Goal: Information Seeking & Learning: Learn about a topic

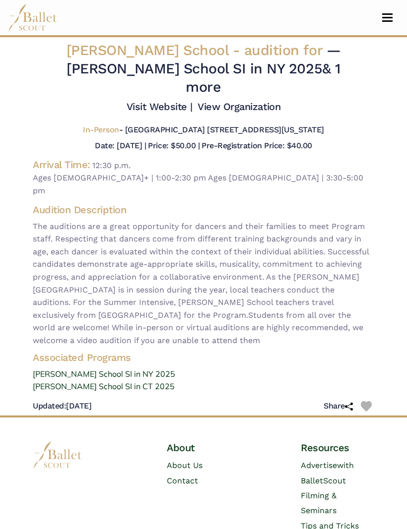
click at [388, 15] on button "Toggle navigation" at bounding box center [387, 17] width 23 height 9
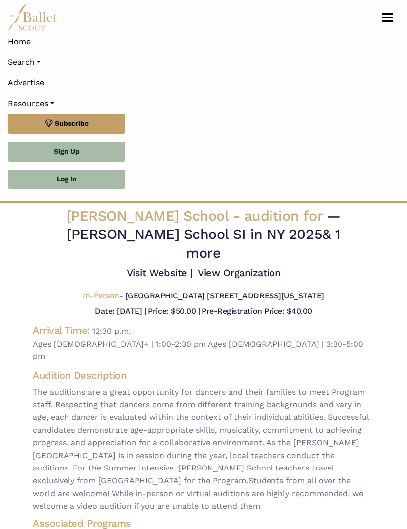
click at [92, 176] on link "Log In" at bounding box center [66, 180] width 117 height 20
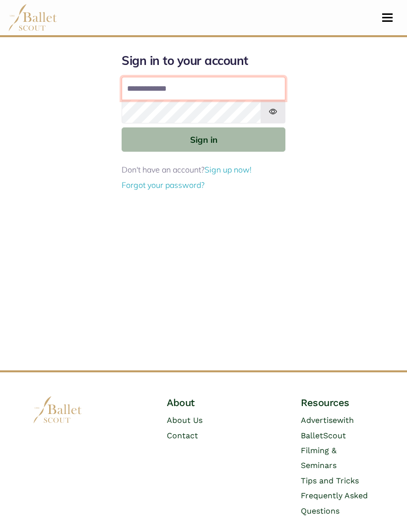
type input "**********"
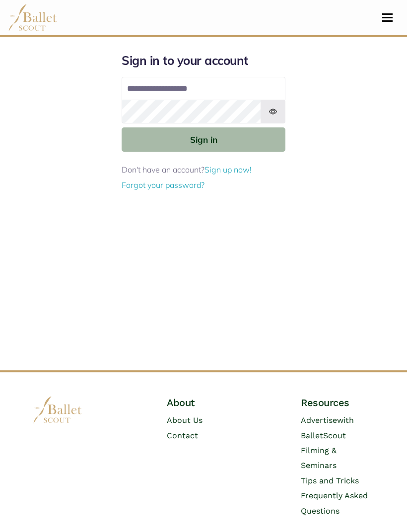
click at [203, 139] on button "Sign in" at bounding box center [204, 139] width 164 height 24
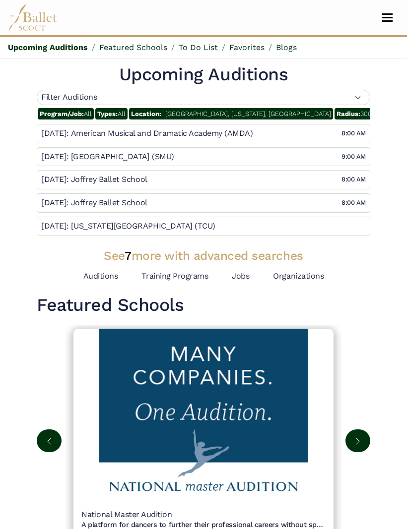
scroll to position [2, 0]
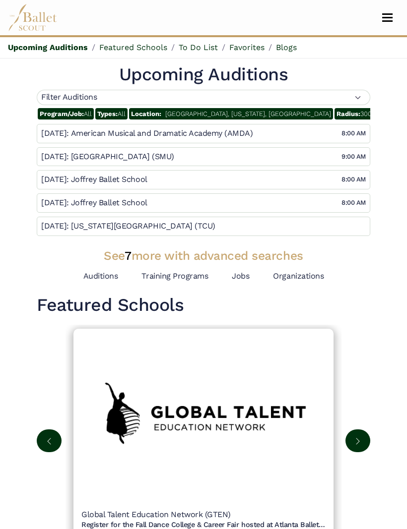
click at [71, 227] on h4 "Texas Christian University (TCU)" at bounding box center [143, 226] width 144 height 10
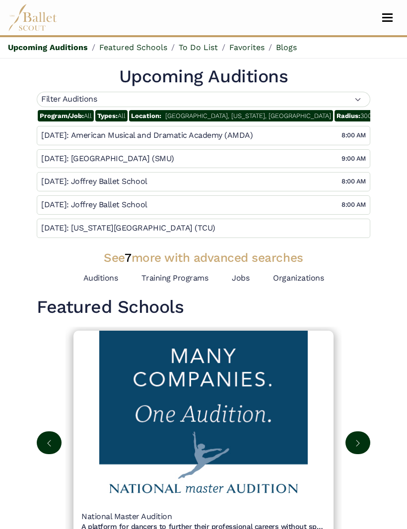
click at [109, 278] on link "Auditions" at bounding box center [100, 277] width 35 height 9
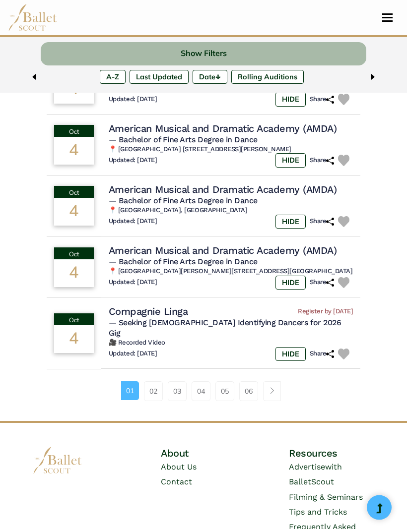
scroll to position [586, 0]
click at [152, 388] on link "02" at bounding box center [153, 391] width 19 height 20
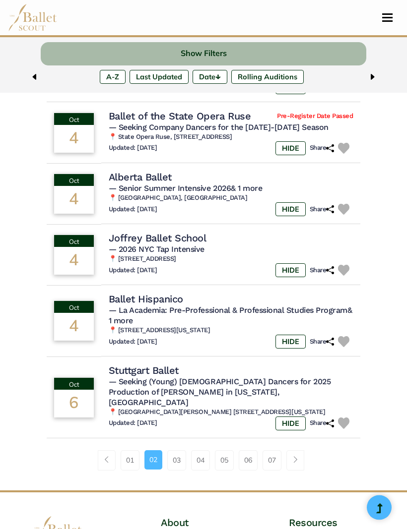
scroll to position [519, 0]
click at [185, 450] on link "03" at bounding box center [176, 460] width 19 height 20
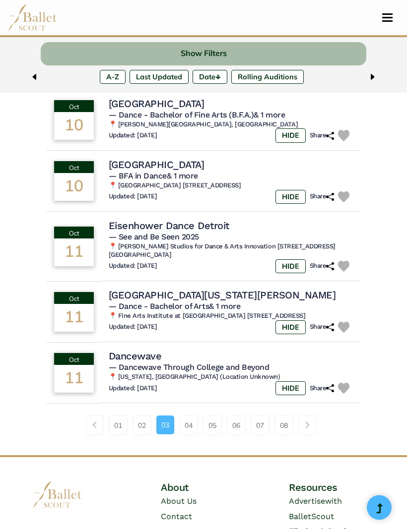
scroll to position [529, 0]
click at [187, 433] on link "04" at bounding box center [188, 426] width 19 height 20
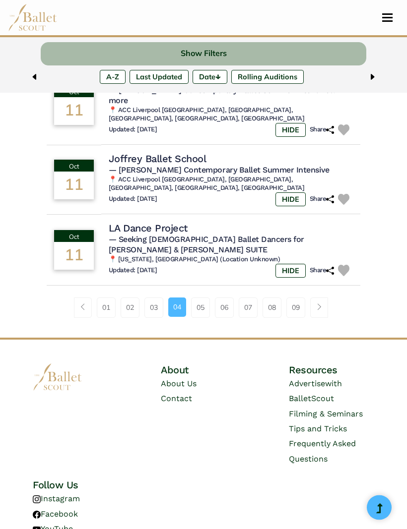
scroll to position [639, 0]
click at [200, 298] on link "05" at bounding box center [200, 308] width 19 height 20
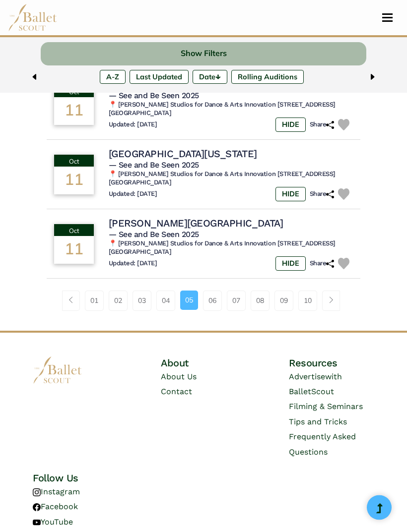
scroll to position [697, 0]
click at [211, 291] on link "06" at bounding box center [212, 301] width 19 height 20
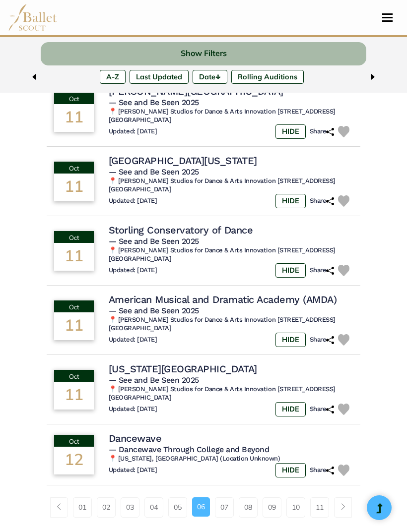
scroll to position [505, 0]
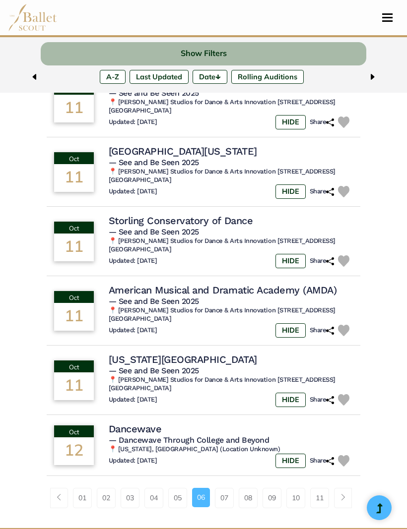
click at [224, 488] on link "07" at bounding box center [224, 498] width 19 height 20
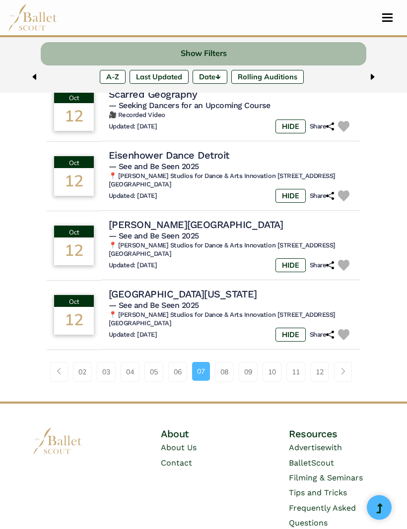
scroll to position [563, 0]
click at [225, 371] on link "08" at bounding box center [224, 372] width 19 height 20
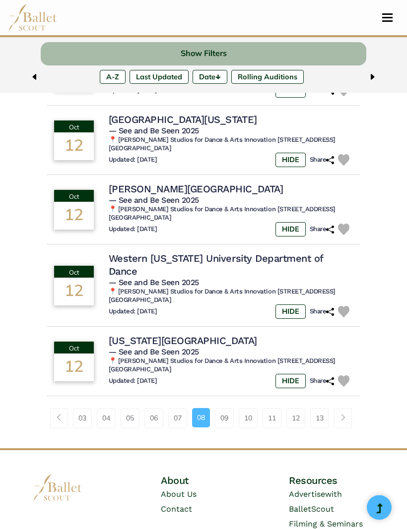
scroll to position [593, 0]
click at [226, 408] on link "09" at bounding box center [224, 418] width 19 height 20
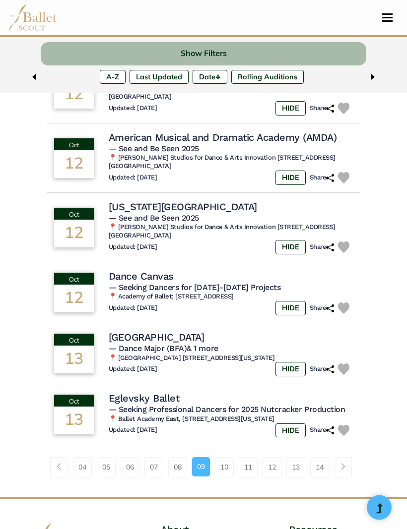
scroll to position [505, 0]
click at [221, 457] on link "10" at bounding box center [224, 467] width 19 height 20
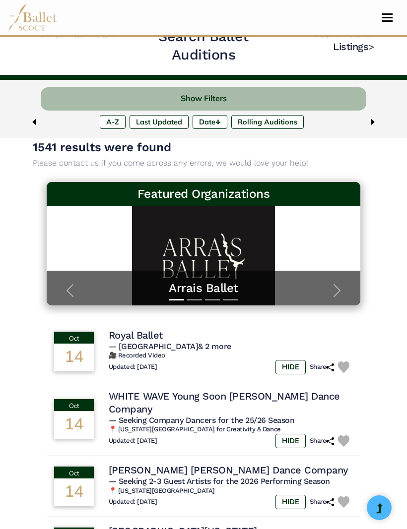
scroll to position [20, 0]
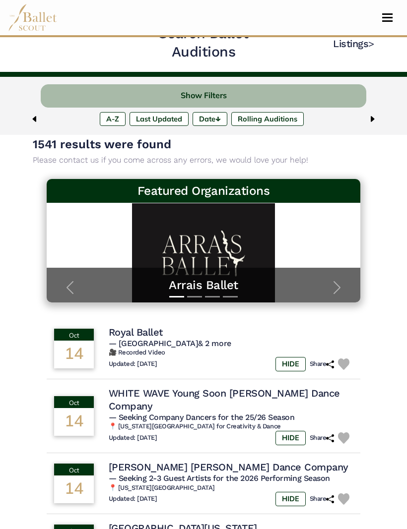
click at [131, 329] on h4 "Royal Ballet" at bounding box center [136, 332] width 54 height 13
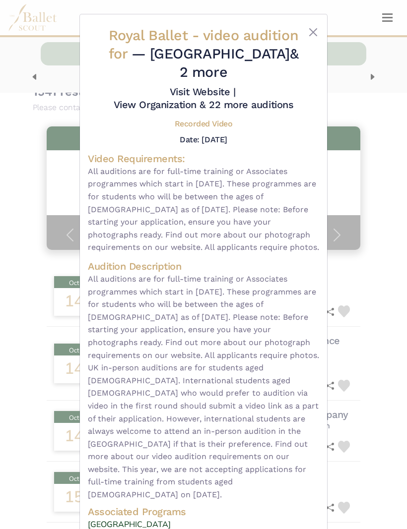
scroll to position [72, 0]
click at [312, 30] on button "Close" at bounding box center [313, 32] width 12 height 12
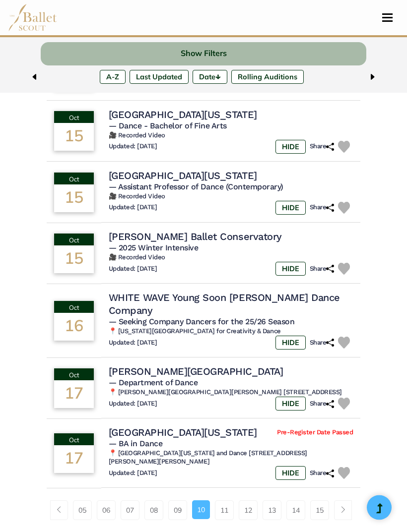
scroll to position [434, 0]
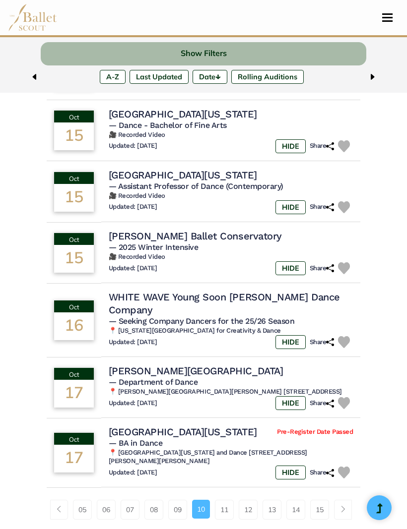
click at [223, 500] on link "11" at bounding box center [224, 510] width 19 height 20
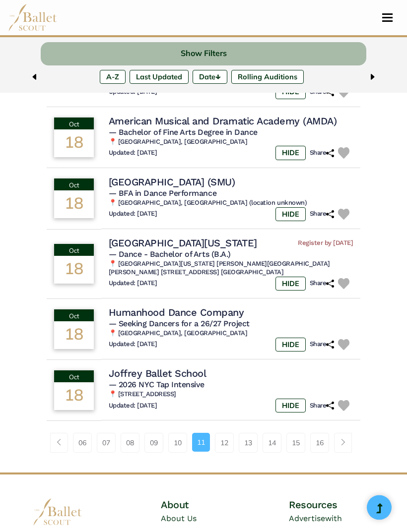
scroll to position [505, 0]
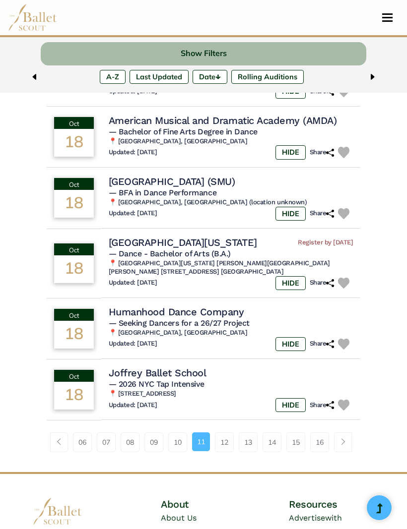
click at [227, 441] on link "12" at bounding box center [224, 443] width 19 height 20
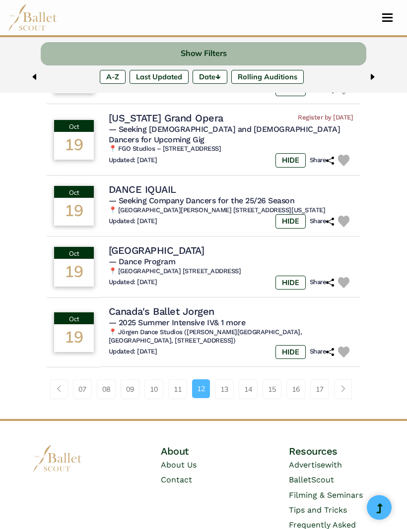
scroll to position [550, 0]
click at [226, 379] on link "13" at bounding box center [224, 389] width 19 height 20
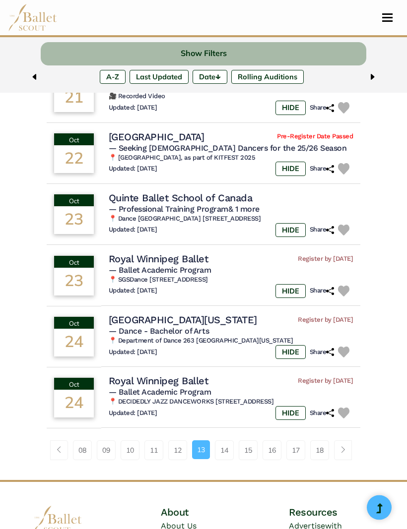
scroll to position [470, 0]
click at [222, 450] on link "14" at bounding box center [224, 451] width 19 height 20
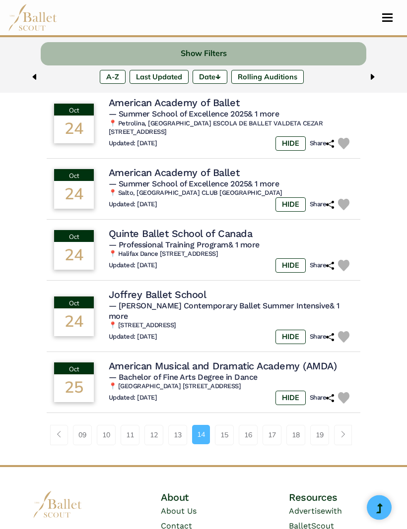
scroll to position [541, 0]
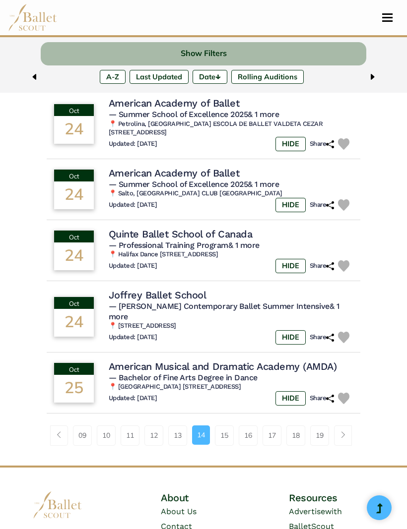
click at [219, 426] on link "15" at bounding box center [224, 436] width 19 height 20
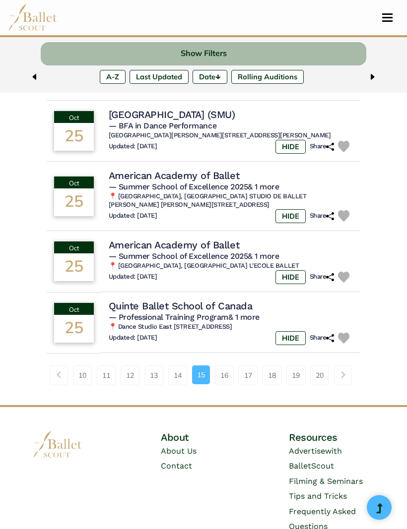
scroll to position [569, 0]
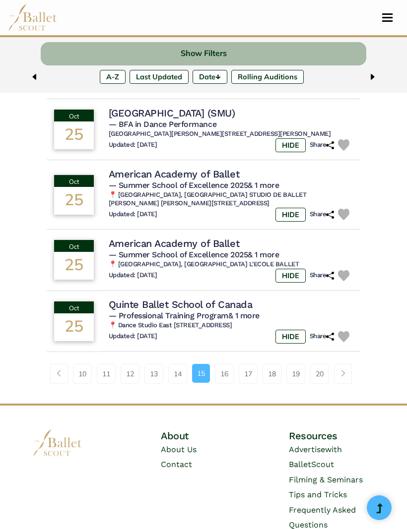
click at [227, 364] on link "16" at bounding box center [224, 374] width 19 height 20
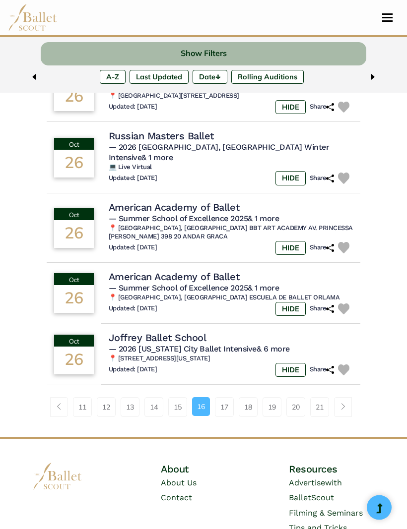
scroll to position [529, 0]
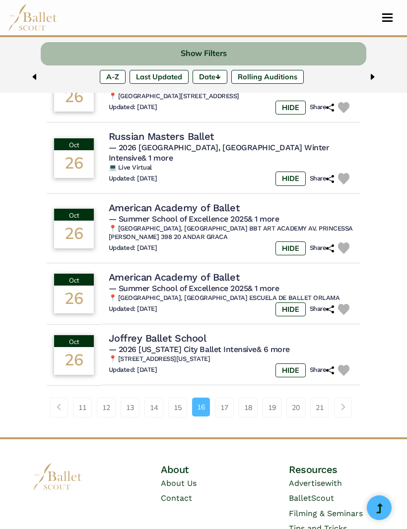
click at [227, 398] on link "17" at bounding box center [224, 408] width 19 height 20
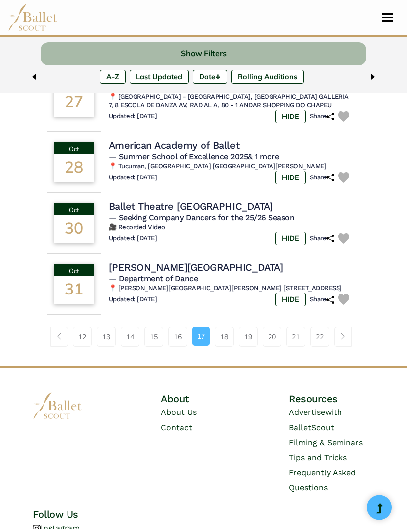
scroll to position [591, 0]
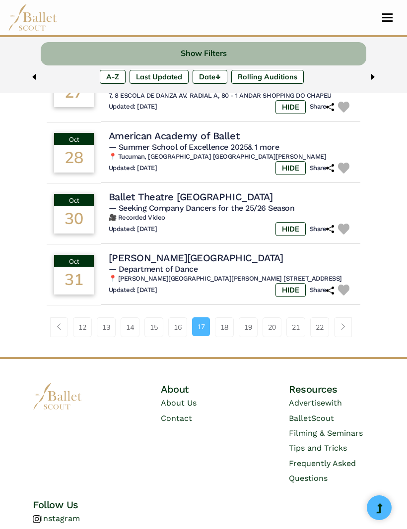
click at [227, 337] on link "18" at bounding box center [224, 327] width 19 height 20
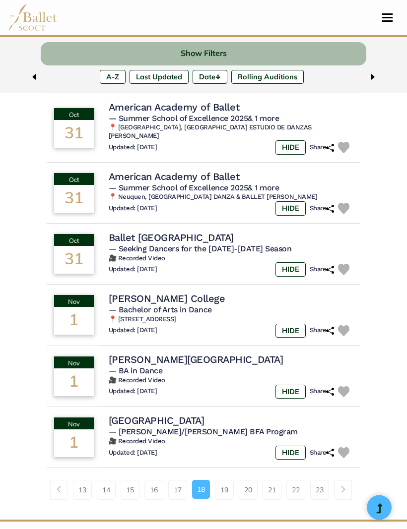
scroll to position [439, 0]
click at [231, 480] on link "19" at bounding box center [224, 490] width 19 height 20
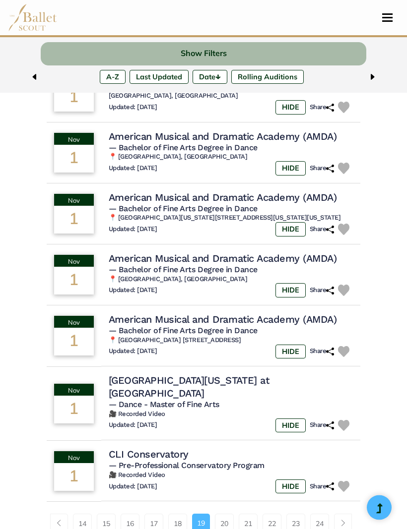
scroll to position [418, 0]
click at [229, 514] on link "20" at bounding box center [224, 524] width 19 height 20
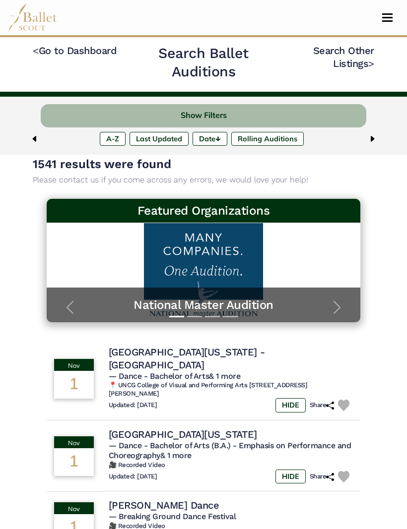
click at [395, 19] on button "Toggle navigation" at bounding box center [387, 17] width 23 height 9
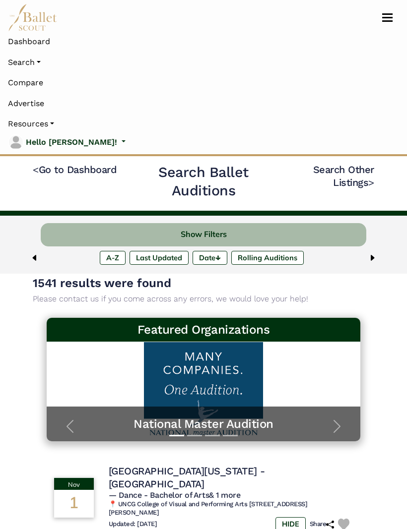
click at [40, 41] on link "Dashboard" at bounding box center [203, 41] width 391 height 21
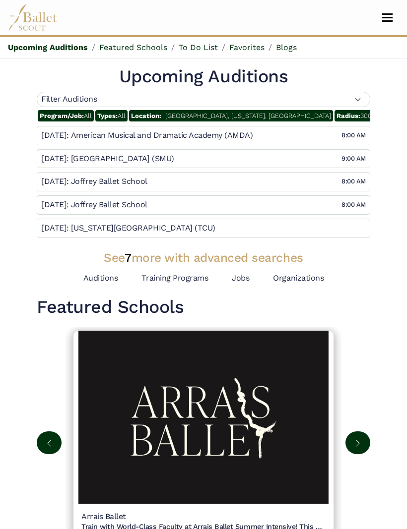
click at [86, 118] on span "Program/Job: All" at bounding box center [66, 115] width 56 height 11
click at [88, 114] on span "Program/Job: All" at bounding box center [66, 115] width 56 height 11
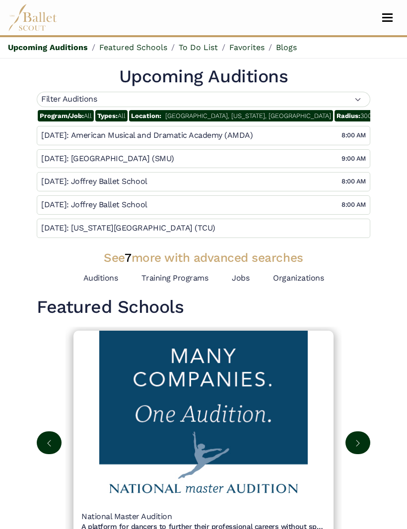
click at [134, 97] on div "Filter Auditions" at bounding box center [203, 99] width 333 height 15
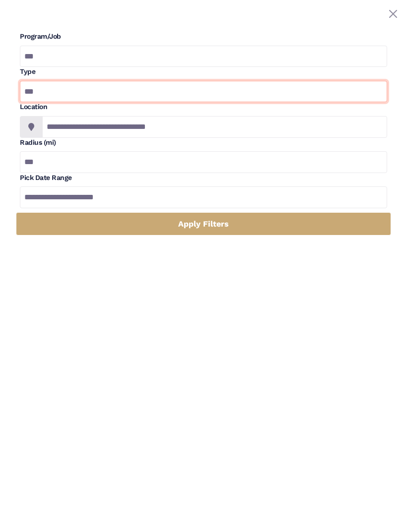
click at [205, 93] on select "*** ********* ******* ********" at bounding box center [203, 92] width 367 height 22
select select "*"
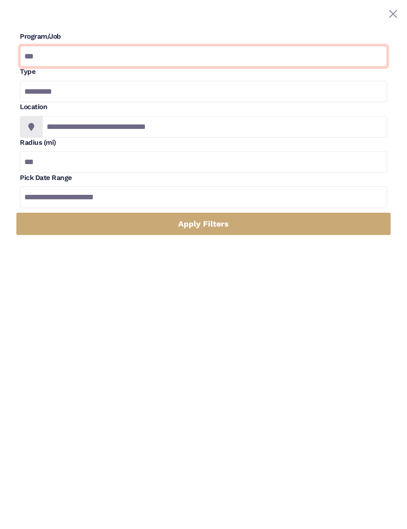
click at [241, 63] on select "**********" at bounding box center [203, 57] width 367 height 22
select select "*"
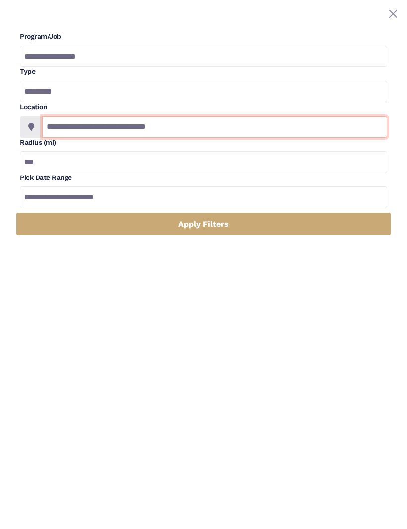
click at [219, 133] on input "**********" at bounding box center [214, 127] width 345 height 22
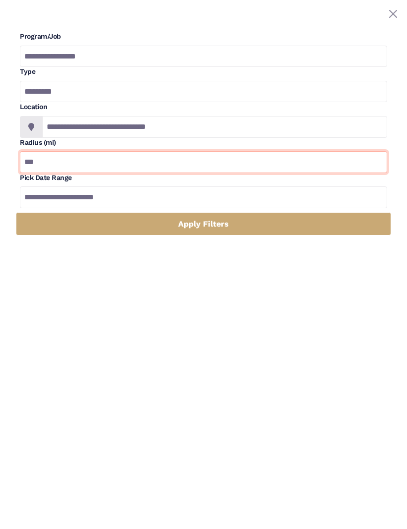
click at [222, 154] on input "***" at bounding box center [203, 162] width 367 height 22
click at [237, 164] on input "***" at bounding box center [203, 162] width 367 height 22
type input "*"
click at [193, 160] on input "text" at bounding box center [203, 162] width 367 height 22
click at [51, 164] on input "text" at bounding box center [203, 162] width 367 height 22
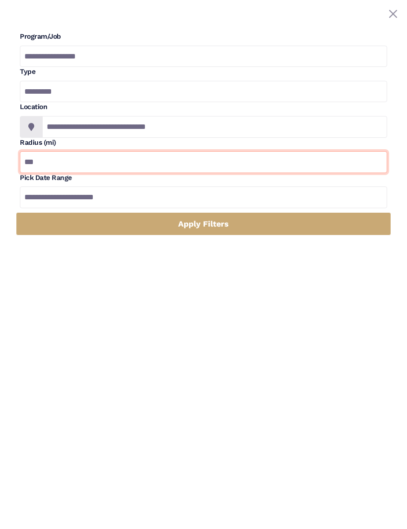
type input "***"
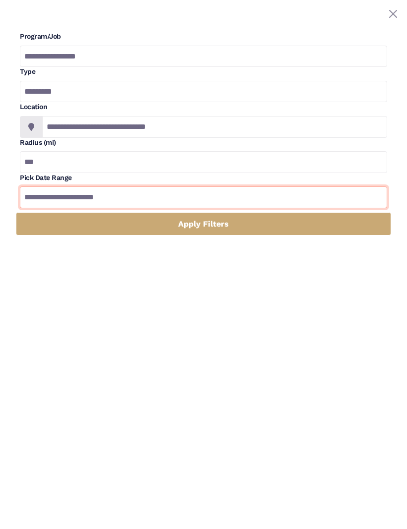
click at [214, 193] on input "**********" at bounding box center [203, 198] width 367 height 22
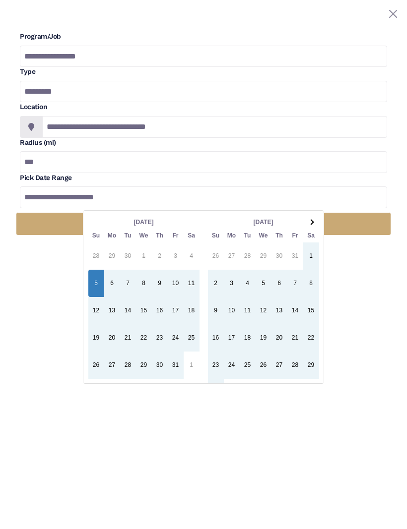
click at [314, 224] on th at bounding box center [311, 222] width 16 height 13
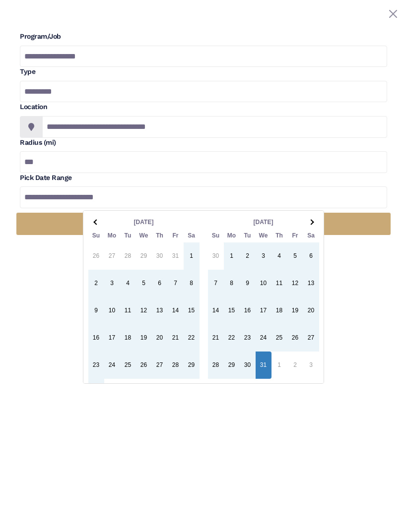
click at [310, 221] on th at bounding box center [311, 222] width 16 height 13
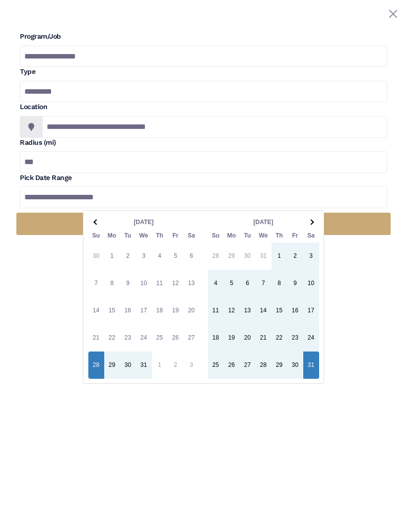
type input "**********"
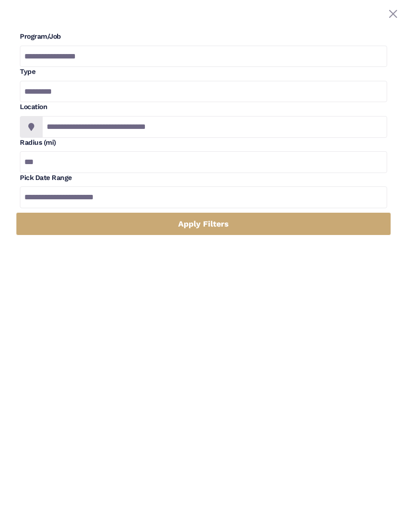
click at [359, 264] on div "**********" at bounding box center [203, 264] width 407 height 529
click at [298, 227] on link "Apply Filters" at bounding box center [203, 223] width 375 height 23
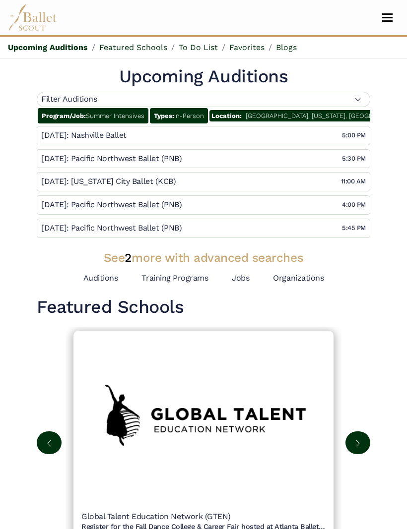
click at [71, 154] on h4 "Pacific Northwest Ballet (PNB)" at bounding box center [126, 159] width 111 height 10
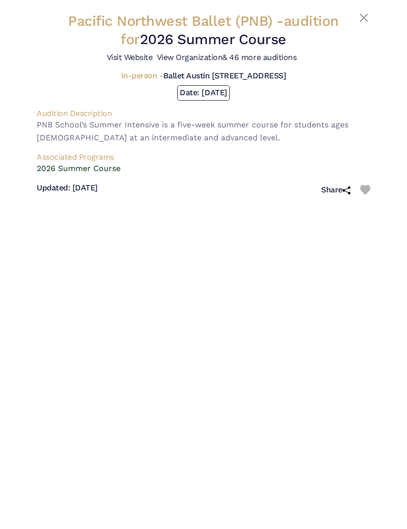
click at [369, 13] on button "Close" at bounding box center [364, 18] width 12 height 12
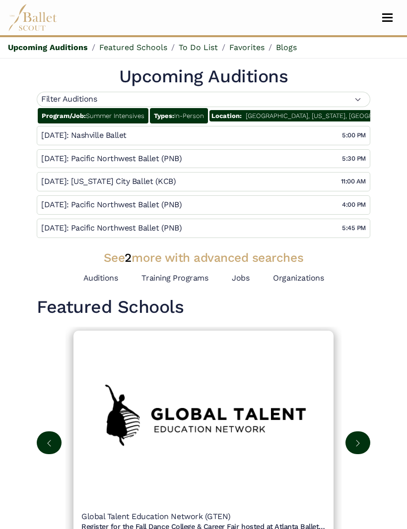
click at [53, 206] on h4 "Jan 18:" at bounding box center [55, 205] width 28 height 10
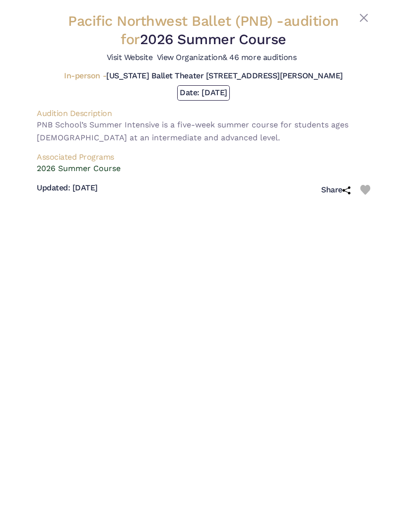
click at [364, 18] on button "Close" at bounding box center [364, 18] width 12 height 12
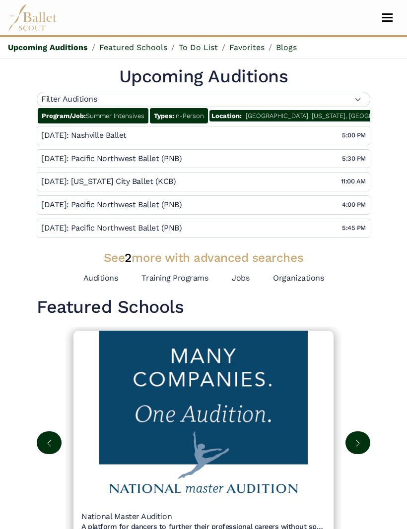
click at [62, 225] on h4 "Jan 18:" at bounding box center [55, 228] width 28 height 10
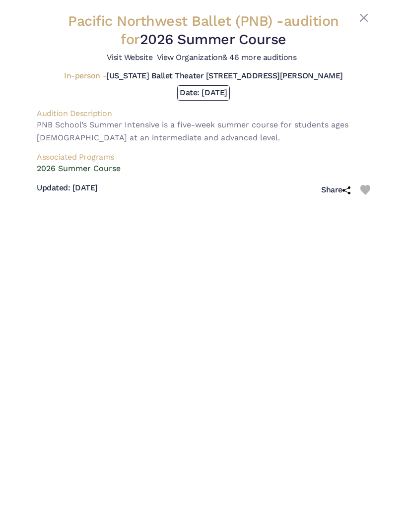
click at [359, 17] on button "Close" at bounding box center [364, 18] width 12 height 12
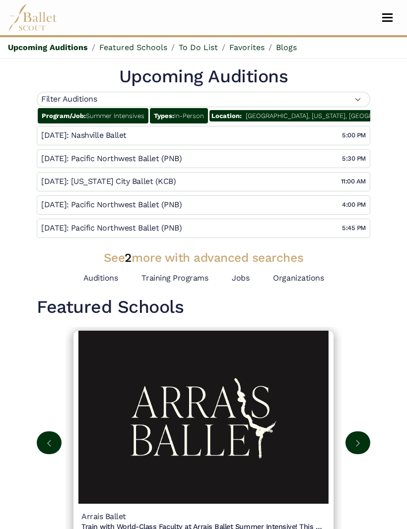
click at [58, 183] on h4 "Jan 17:" at bounding box center [55, 182] width 28 height 10
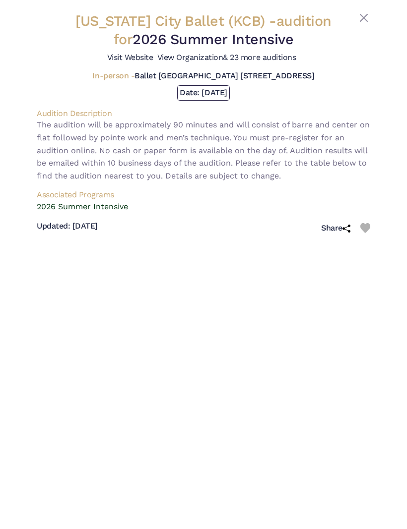
click at [365, 17] on button "Close" at bounding box center [364, 18] width 12 height 12
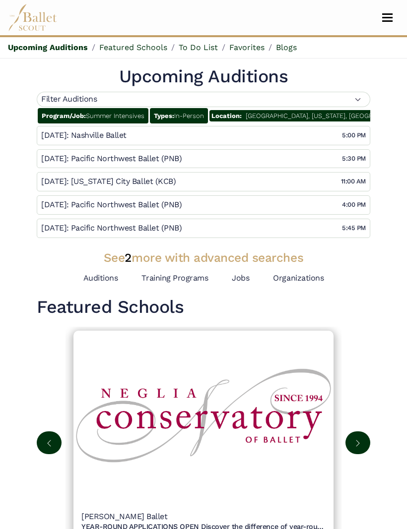
click at [330, 137] on div "Jan 11: Nashville Ballet 2026 Summer Intensive 2026 Junior Summer Intensive 202…" at bounding box center [203, 135] width 324 height 18
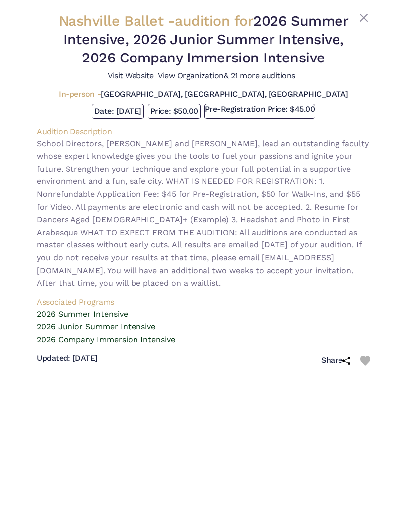
click at [67, 346] on p "2026 Company Immersion Intensive" at bounding box center [203, 339] width 333 height 13
click at [364, 18] on button "Close" at bounding box center [364, 18] width 12 height 12
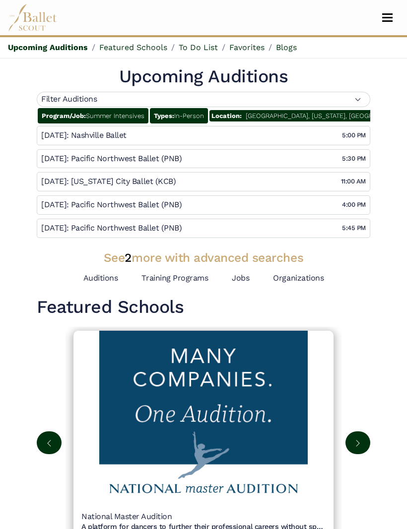
click at [228, 258] on h3 "See 2 more with advanced searches" at bounding box center [203, 258] width 333 height 16
click at [133, 255] on h3 "See 2 more with advanced searches" at bounding box center [203, 258] width 333 height 16
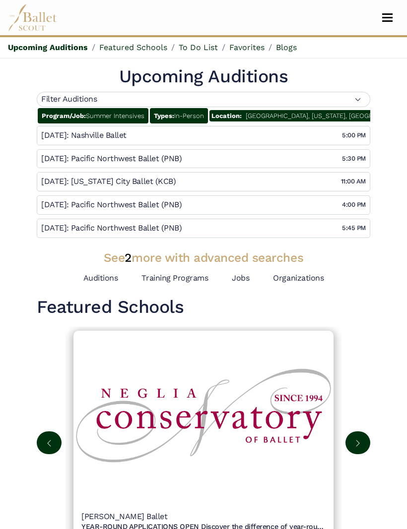
click at [355, 106] on div "Filter Auditions" at bounding box center [203, 99] width 333 height 15
select select "*"
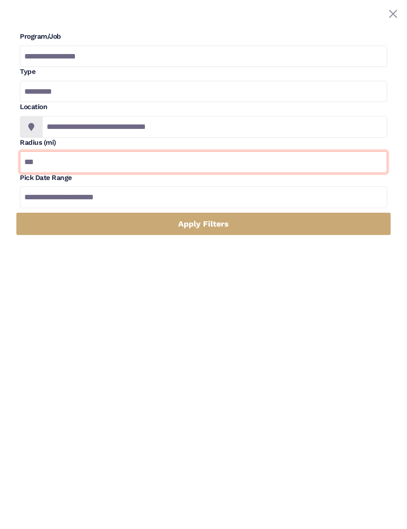
click at [104, 168] on input "***" at bounding box center [203, 162] width 367 height 22
type input "*"
type input "***"
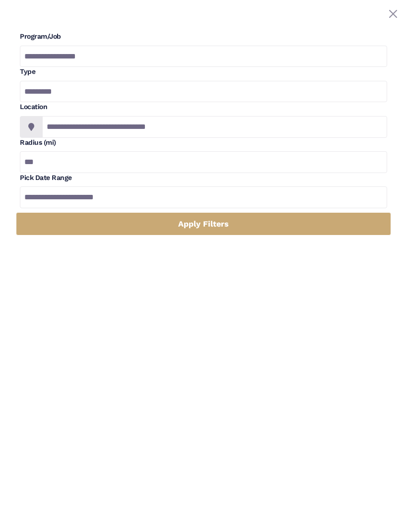
click at [246, 225] on link "Apply Filters" at bounding box center [203, 223] width 375 height 23
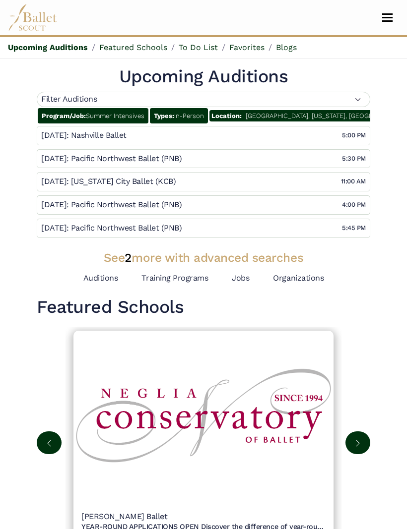
click at [384, 21] on span "Toggle navigation" at bounding box center [387, 20] width 10 height 1
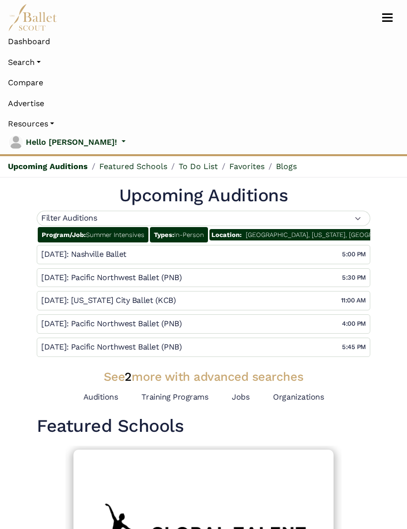
click at [75, 143] on p "Hello [PERSON_NAME]!" at bounding box center [71, 142] width 91 height 13
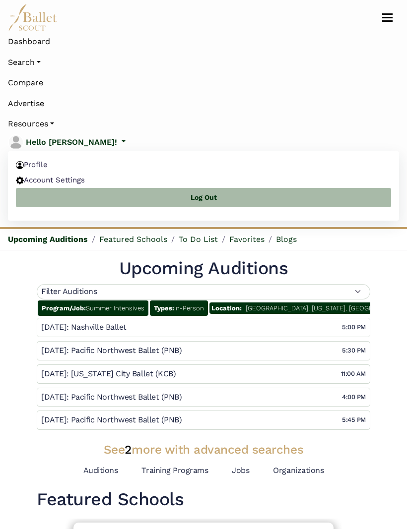
click at [39, 175] on link "Account Settings" at bounding box center [203, 179] width 391 height 15
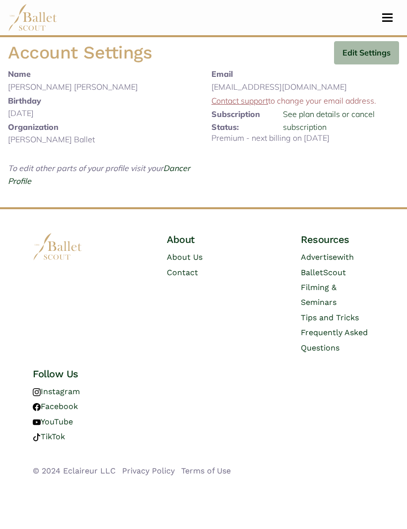
click at [315, 128] on link "See plan details or cancel subscription" at bounding box center [329, 120] width 92 height 23
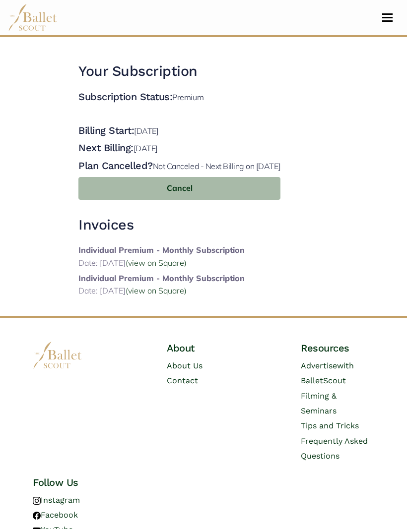
click at [384, 18] on span "Toggle navigation" at bounding box center [387, 17] width 10 height 1
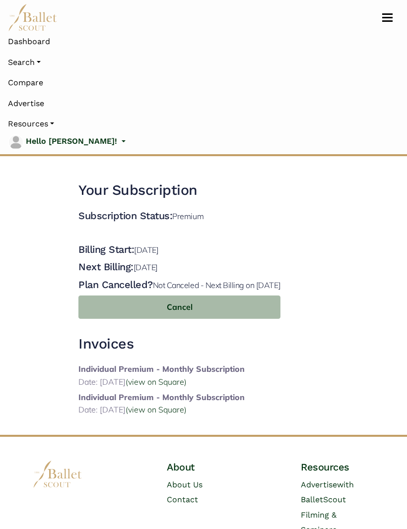
click at [22, 42] on link "Dashboard" at bounding box center [203, 41] width 391 height 21
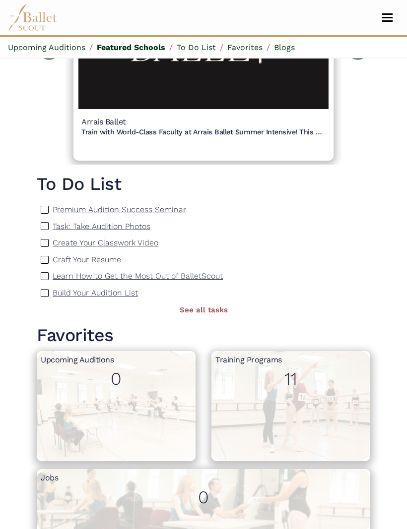
scroll to position [395, 0]
click at [134, 225] on p "Task: Take Audition Photos" at bounding box center [102, 226] width 98 height 9
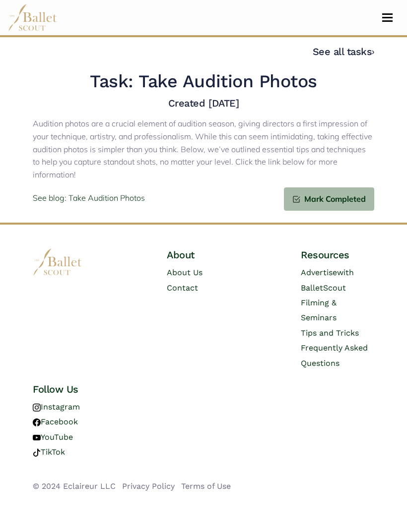
click at [379, 27] on nav "Dashboard Search Organizations Programs Auditions" at bounding box center [203, 17] width 391 height 35
click at [382, 20] on button "Toggle navigation" at bounding box center [387, 17] width 23 height 9
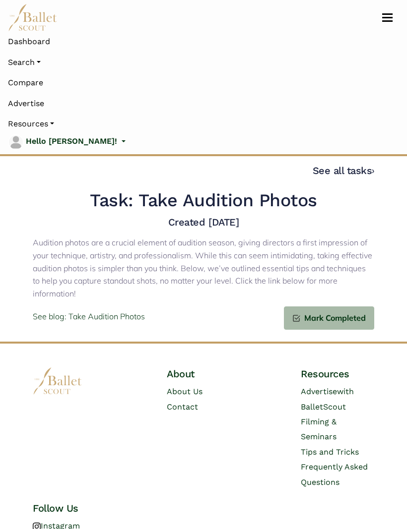
click at [27, 41] on link "Dashboard" at bounding box center [203, 41] width 391 height 21
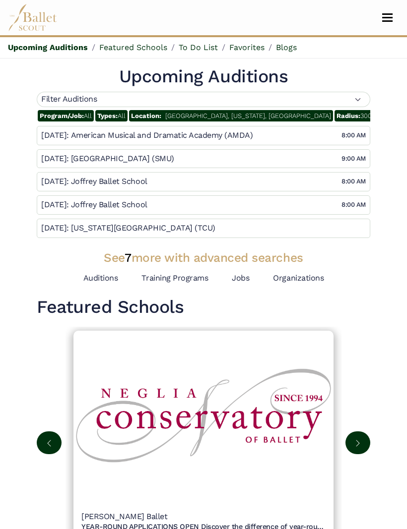
click at [81, 100] on h4 "Filter Auditions" at bounding box center [69, 99] width 56 height 10
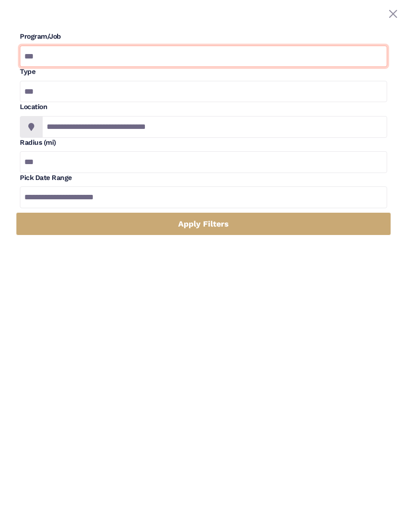
click at [38, 49] on select "**********" at bounding box center [203, 57] width 367 height 22
click at [39, 53] on select "**********" at bounding box center [203, 57] width 367 height 22
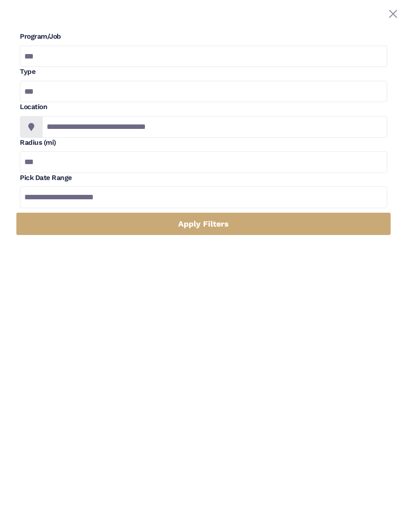
click at [388, 17] on button "Close" at bounding box center [393, 14] width 12 height 12
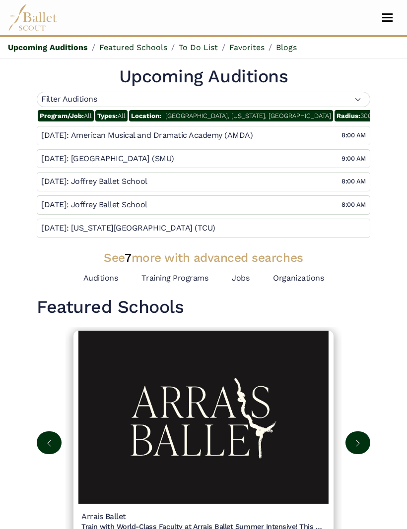
click at [385, 21] on span "Toggle navigation" at bounding box center [387, 20] width 10 height 1
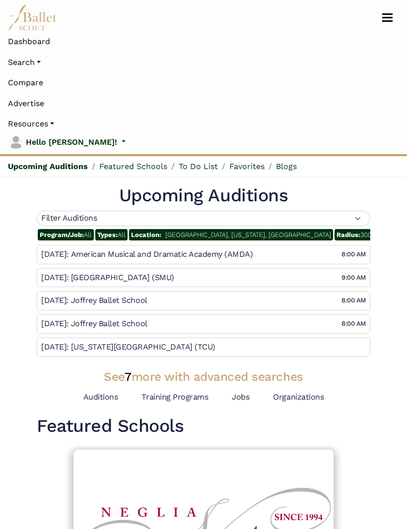
click at [20, 59] on link "Search" at bounding box center [203, 62] width 391 height 21
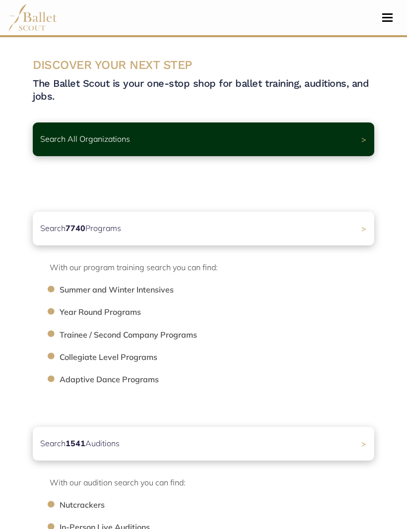
click at [59, 226] on p "Search 7740 Programs" at bounding box center [80, 228] width 81 height 13
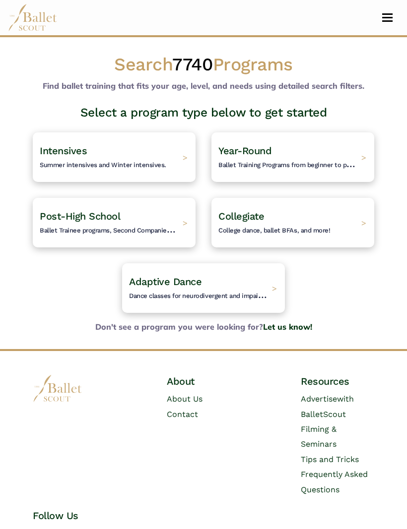
click at [60, 155] on span "Intensives" at bounding box center [63, 151] width 47 height 12
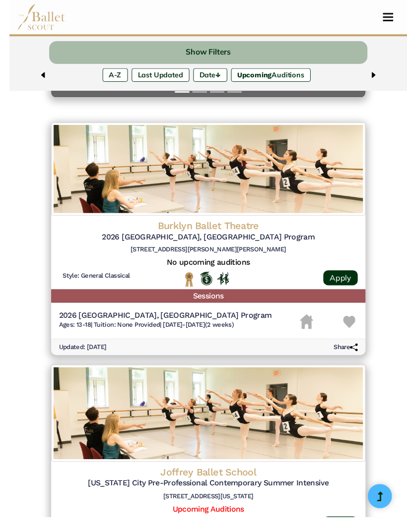
scroll to position [324, 0]
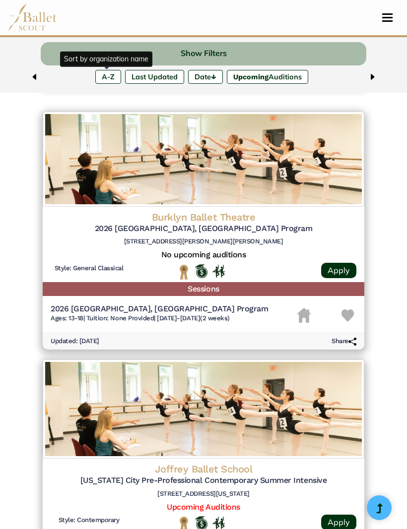
click at [100, 81] on label "A-Z" at bounding box center [108, 77] width 26 height 14
click at [102, 74] on label "A-Z" at bounding box center [108, 77] width 26 height 14
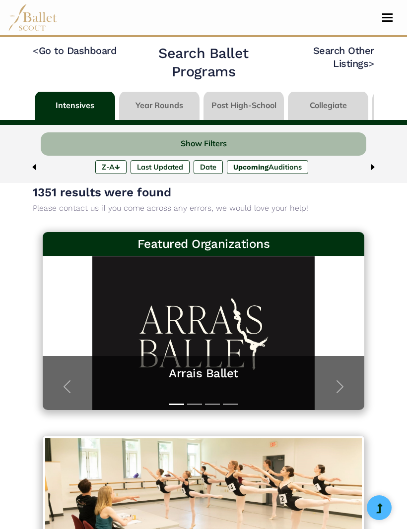
click at [296, 146] on button "Show Filters" at bounding box center [203, 143] width 325 height 23
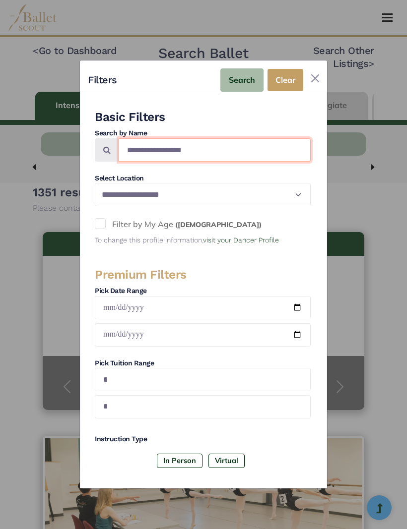
click at [257, 139] on input "Search by names..." at bounding box center [215, 149] width 192 height 23
type input "**********"
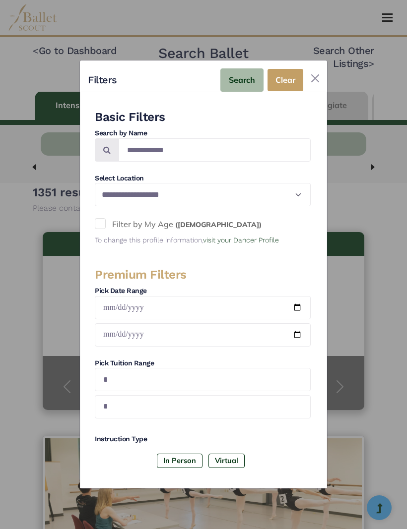
click at [239, 76] on button "Search" at bounding box center [241, 79] width 43 height 23
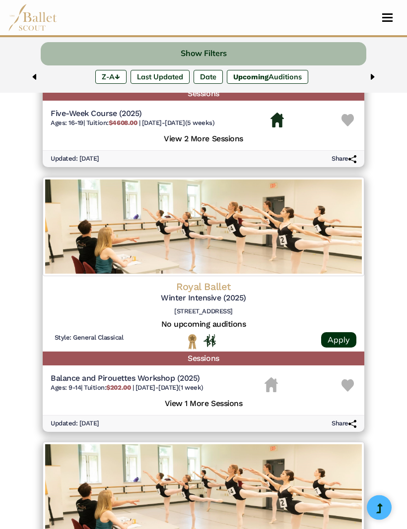
scroll to position [784, 0]
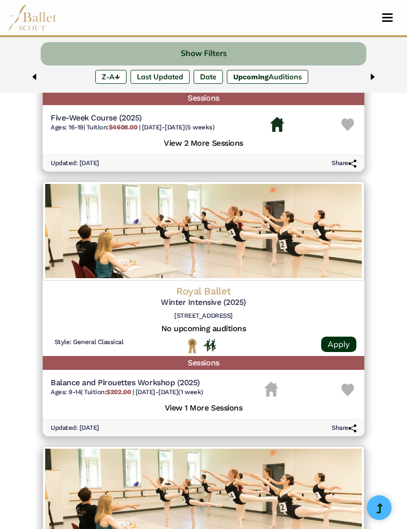
click at [183, 285] on h4 "Royal Ballet" at bounding box center [204, 291] width 306 height 13
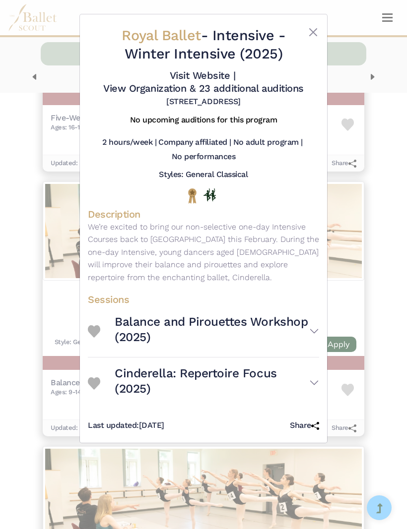
click at [307, 340] on h3 "Balance and Pirouettes Workshop (2025)" at bounding box center [212, 329] width 194 height 31
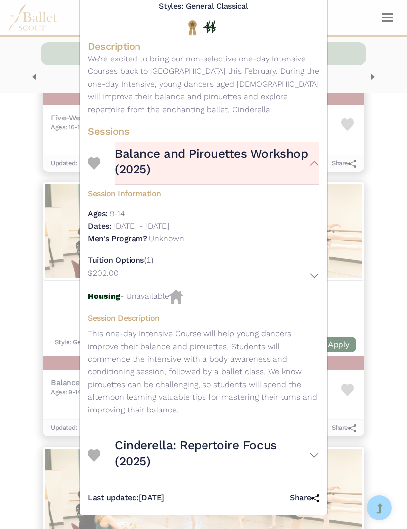
click at [314, 457] on button "Cinderella: Repertoire Focus (2025)" at bounding box center [217, 455] width 204 height 43
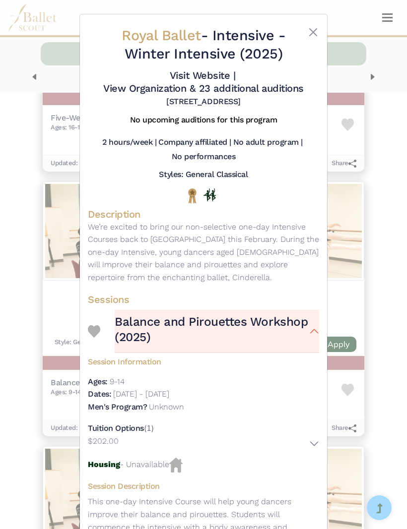
scroll to position [0, 0]
click at [312, 38] on button "Close" at bounding box center [313, 32] width 12 height 12
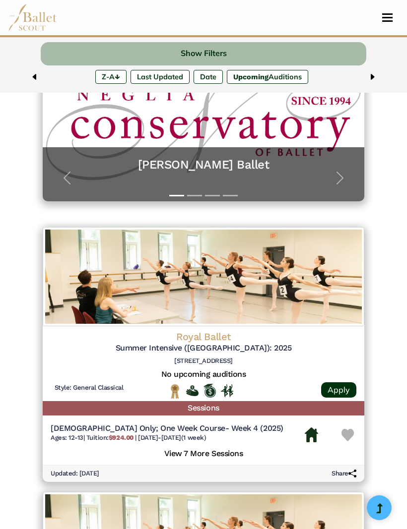
scroll to position [208, 0]
